Goal: Find specific fact: Find contact information

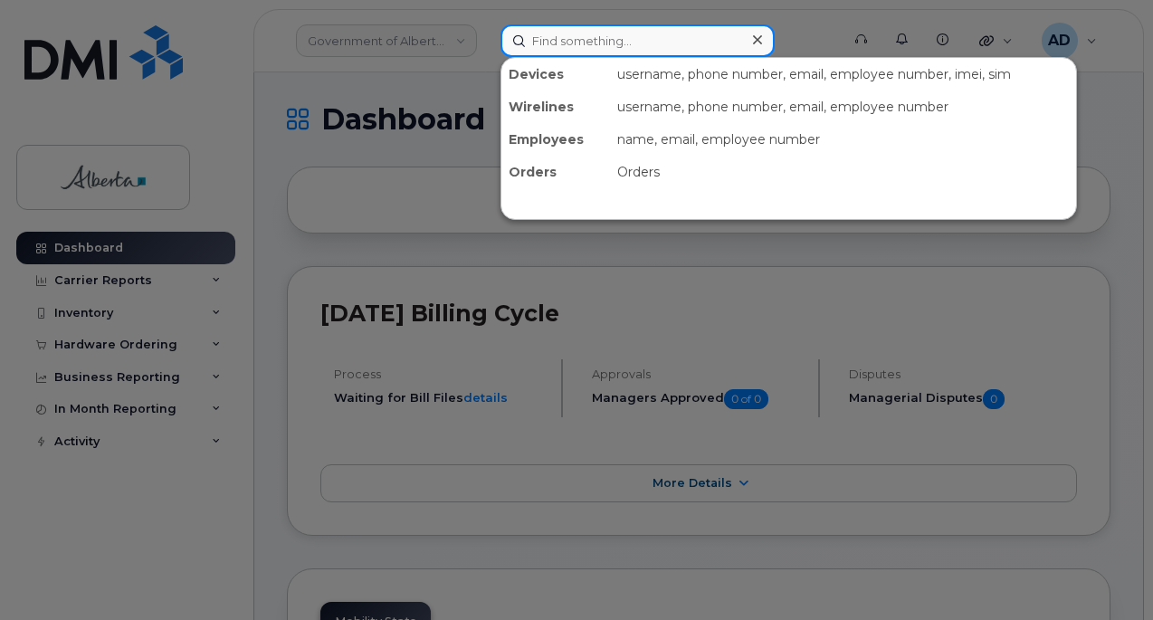
click at [567, 40] on input at bounding box center [638, 40] width 274 height 33
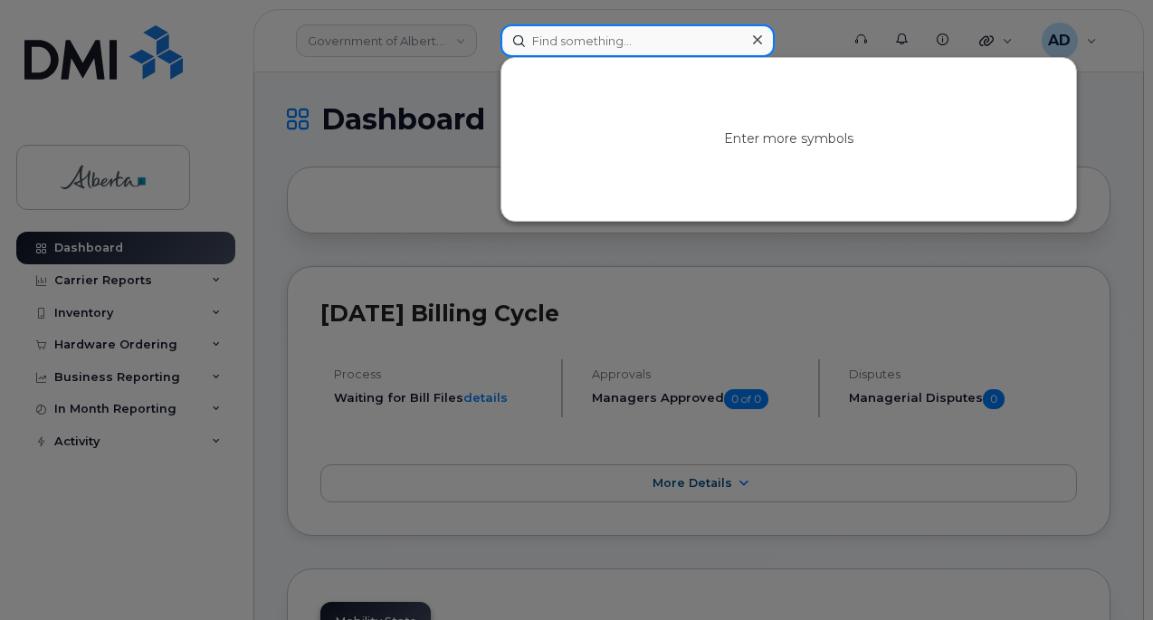
click at [567, 40] on input at bounding box center [638, 40] width 274 height 33
click at [606, 49] on input at bounding box center [638, 40] width 274 height 33
paste input "[PERSON_NAME]"
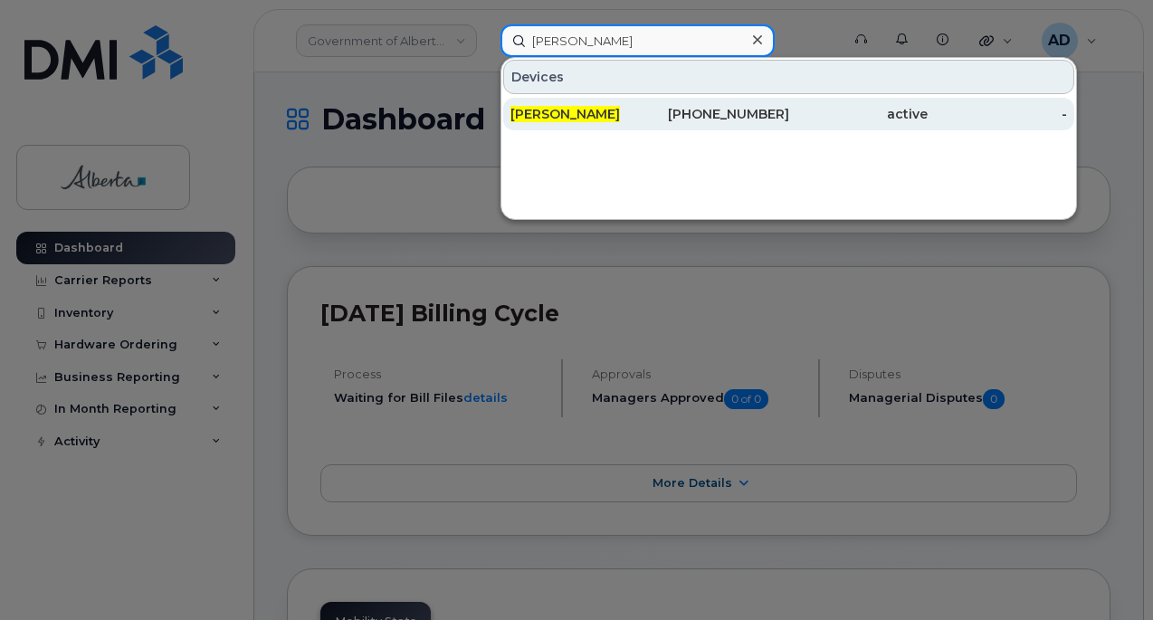
type input "[PERSON_NAME]"
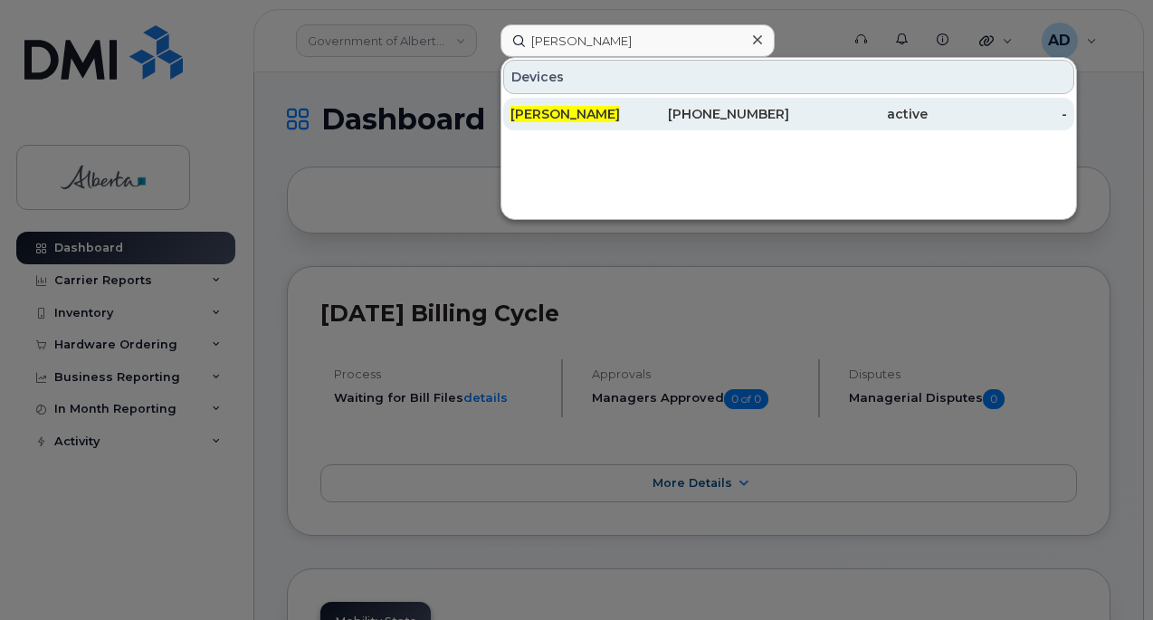
click at [568, 115] on span "[PERSON_NAME]" at bounding box center [566, 114] width 110 height 16
